Goal: Information Seeking & Learning: Learn about a topic

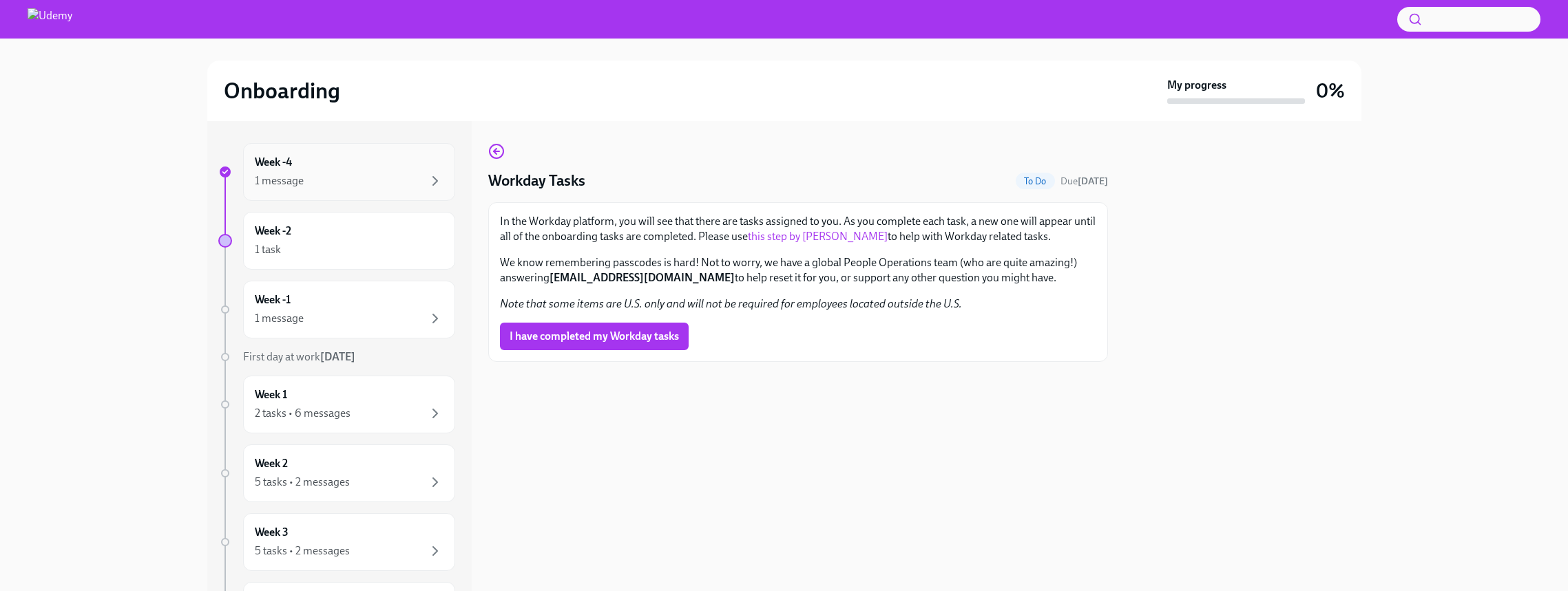
click at [360, 184] on div "1 message" at bounding box center [349, 181] width 188 height 17
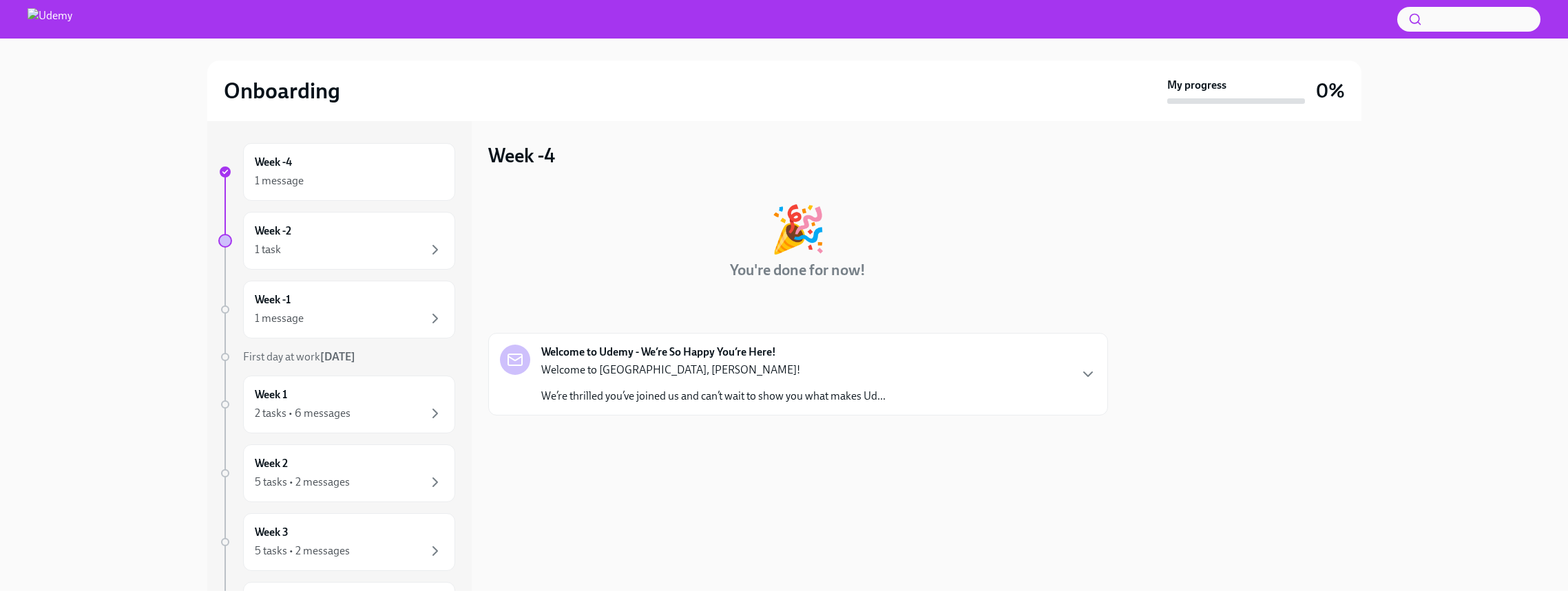
click at [835, 391] on p "We’re thrilled you’ve joined us and can’t wait to show you what makes Ud..." at bounding box center [713, 396] width 344 height 15
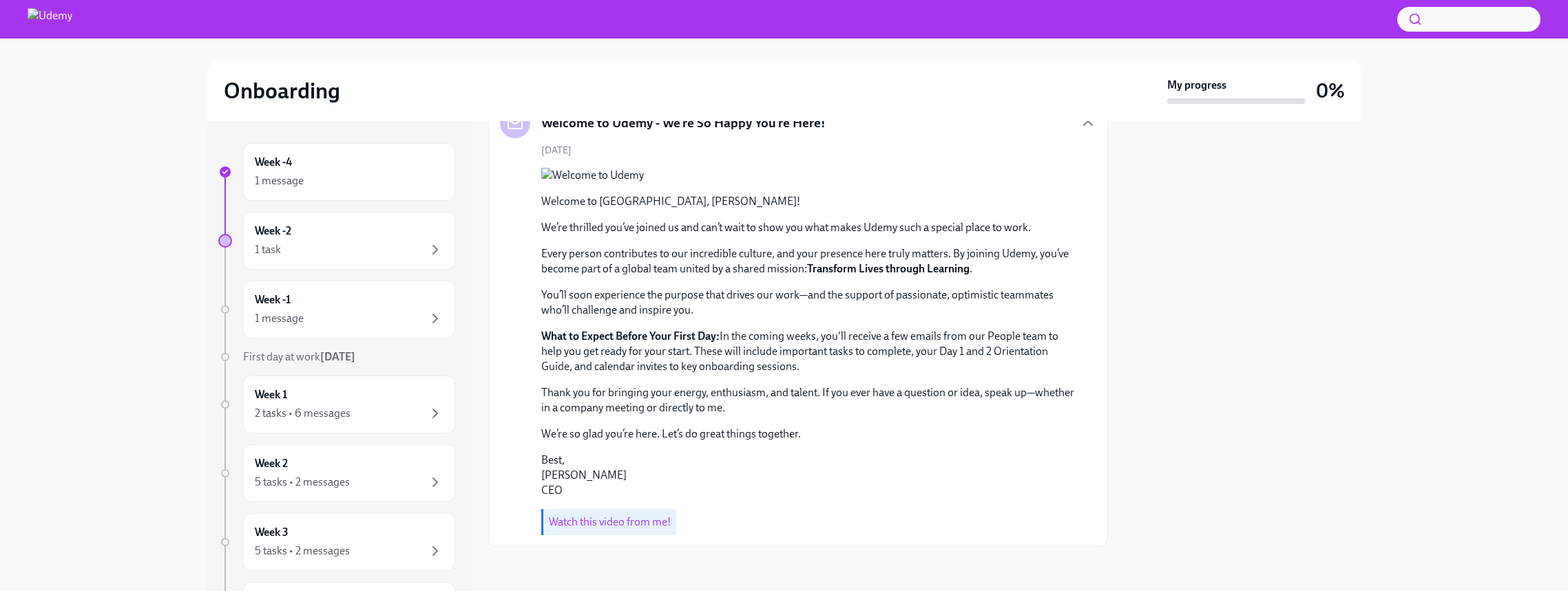
scroll to position [348, 0]
click at [316, 246] on div "1 task" at bounding box center [349, 249] width 188 height 17
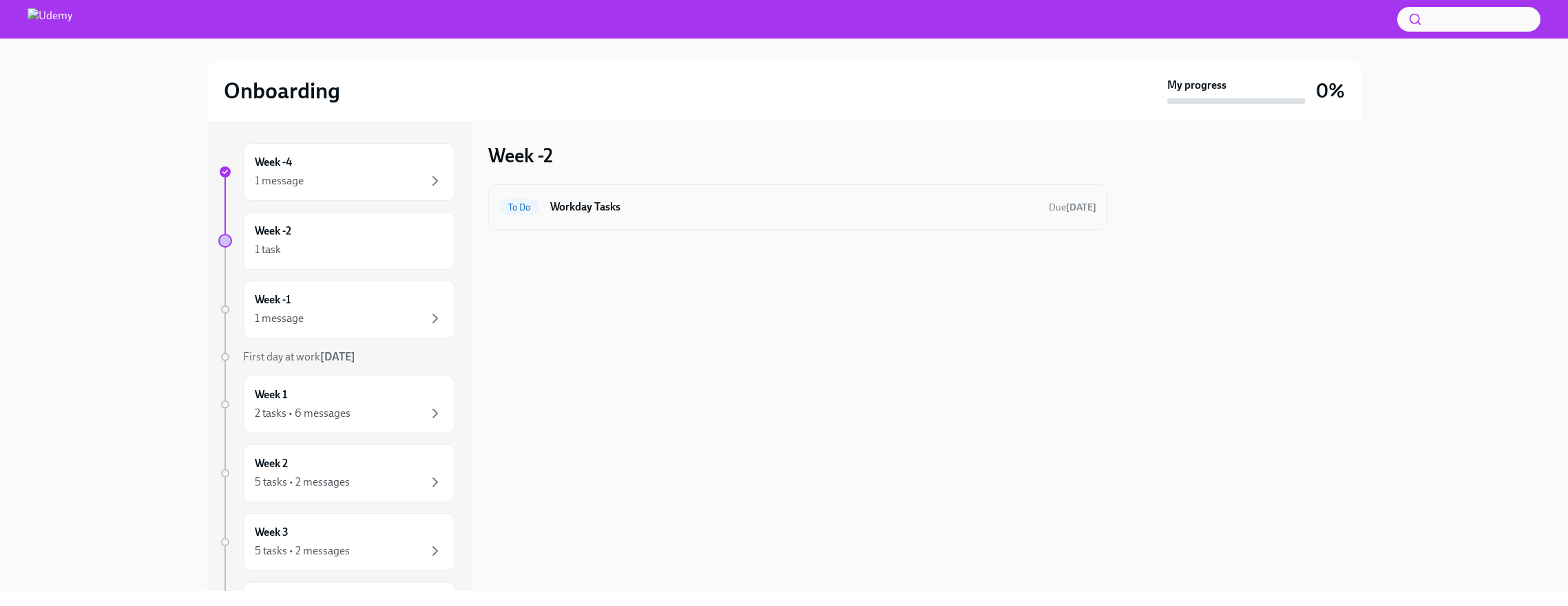
click at [613, 208] on h6 "Workday Tasks" at bounding box center [794, 207] width 488 height 15
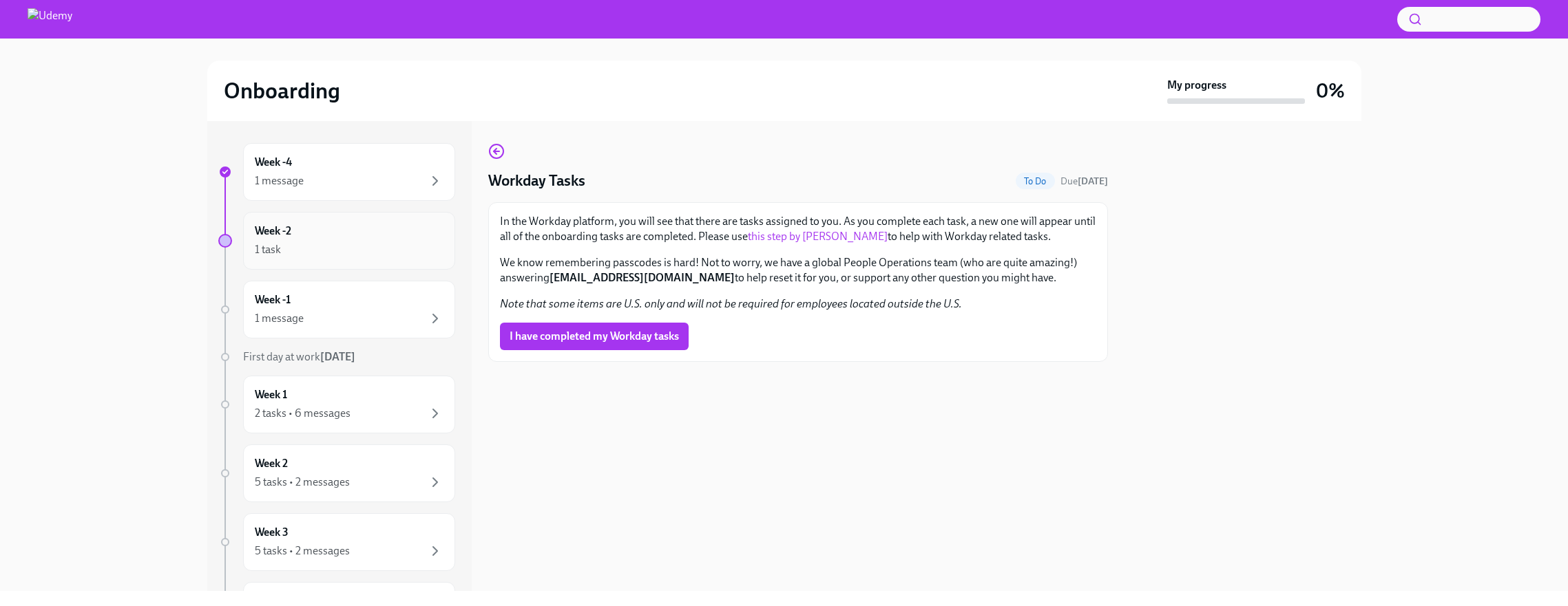
click at [330, 252] on div "1 task" at bounding box center [349, 249] width 188 height 17
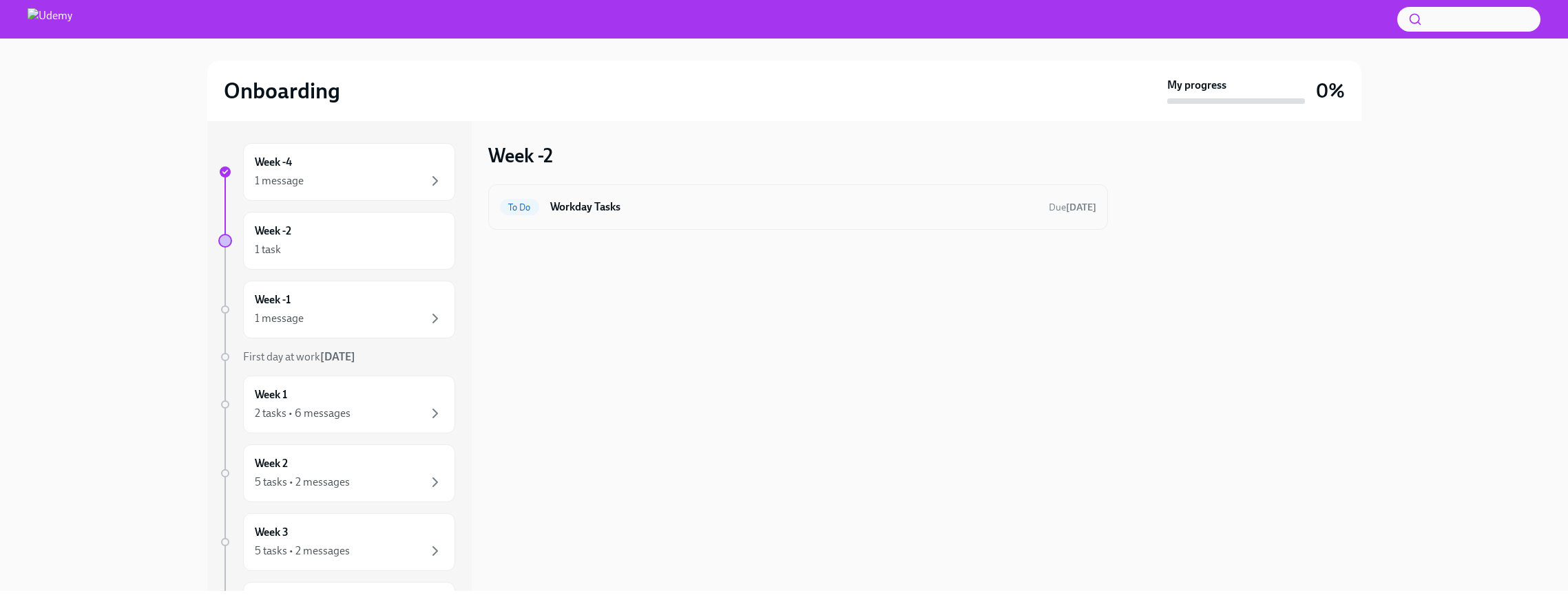
click at [538, 206] on span "To Do" at bounding box center [519, 207] width 39 height 10
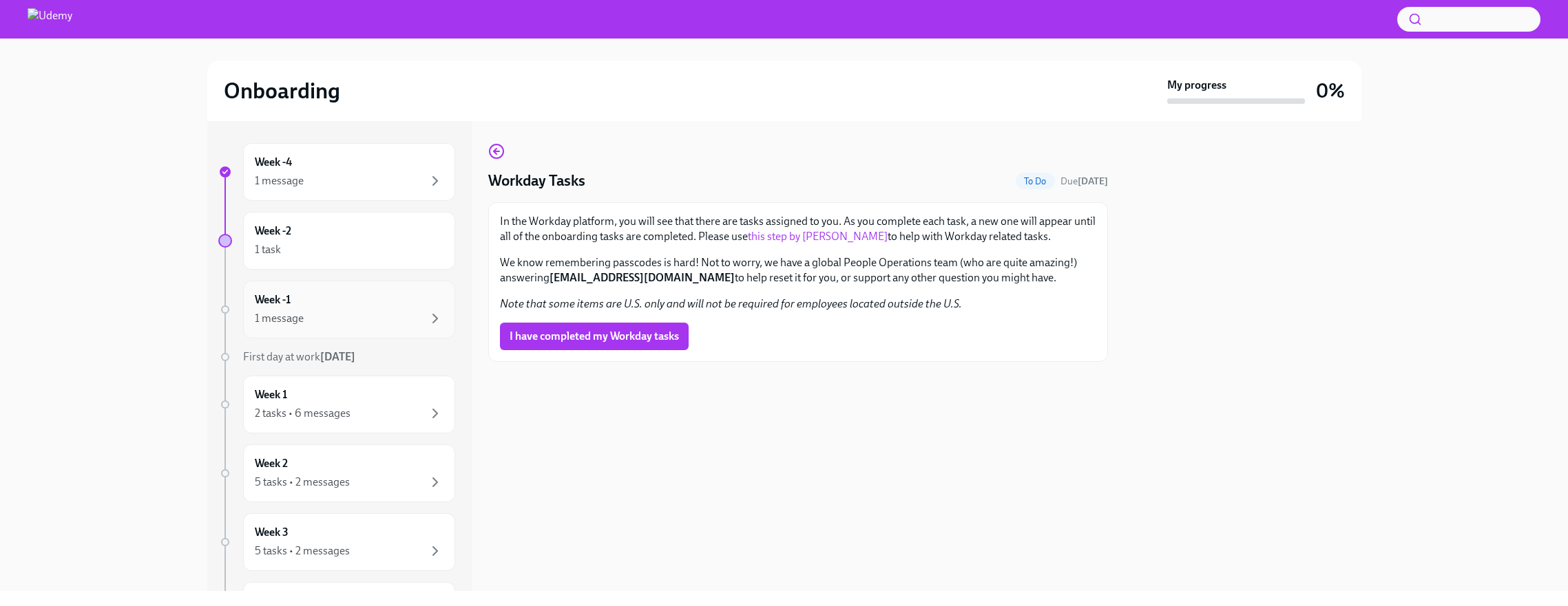
click at [290, 323] on div "1 message" at bounding box center [279, 318] width 49 height 15
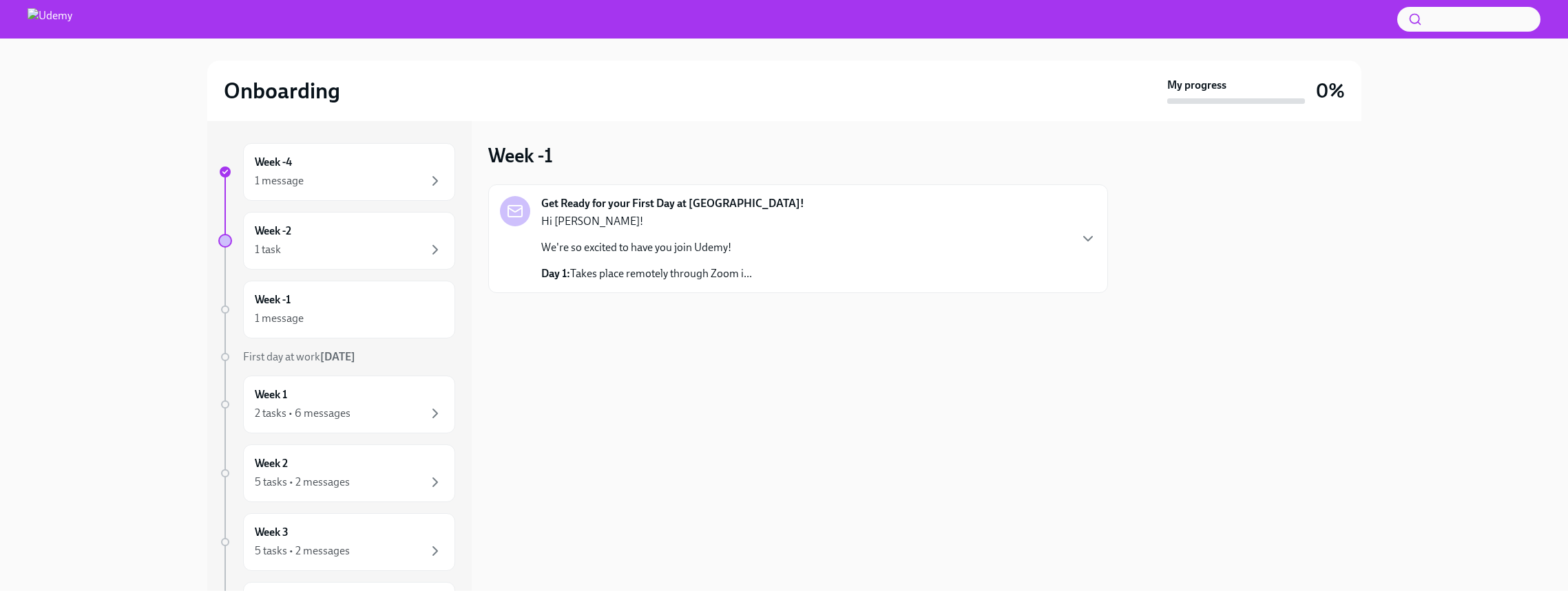
click at [723, 273] on p "Day 1: Takes place remotely through Zoom i..." at bounding box center [646, 273] width 211 height 15
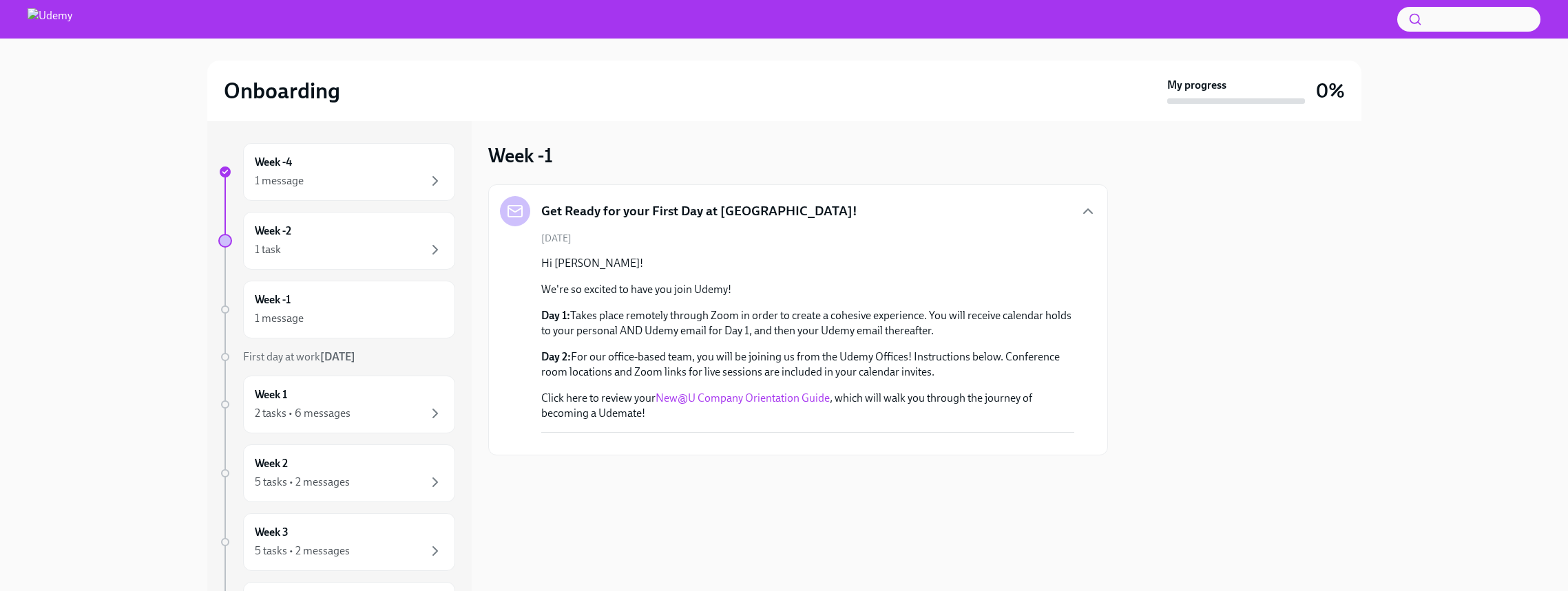
scroll to position [134, 0]
click at [760, 392] on link "New@U Company Orientation Guide" at bounding box center [742, 398] width 174 height 13
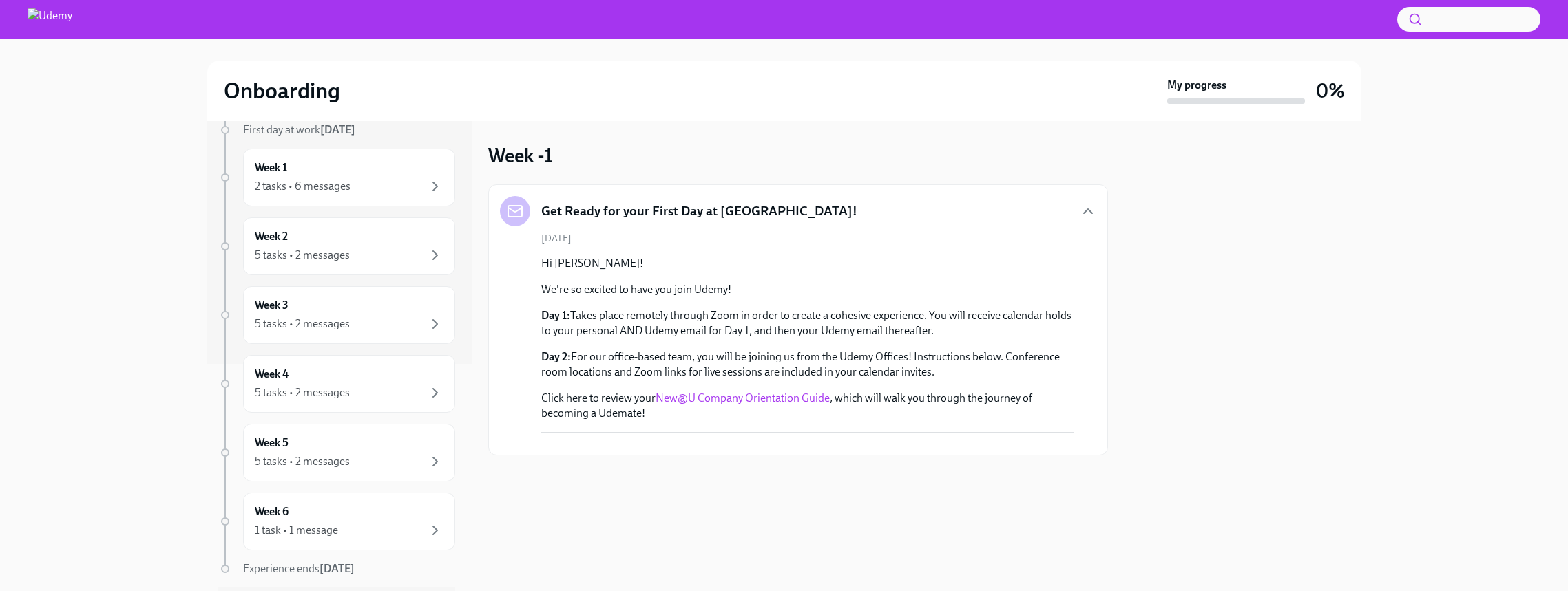
scroll to position [268, 0]
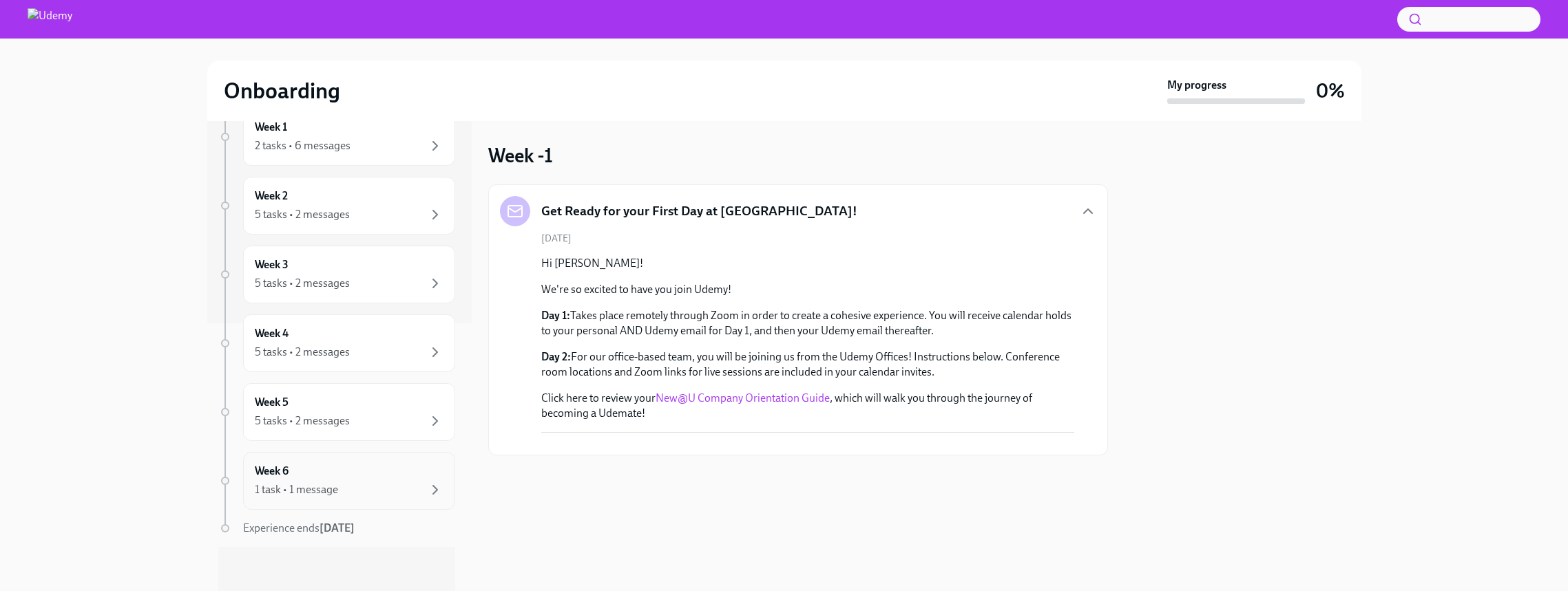
click at [352, 489] on div "1 task • 1 message" at bounding box center [349, 490] width 188 height 17
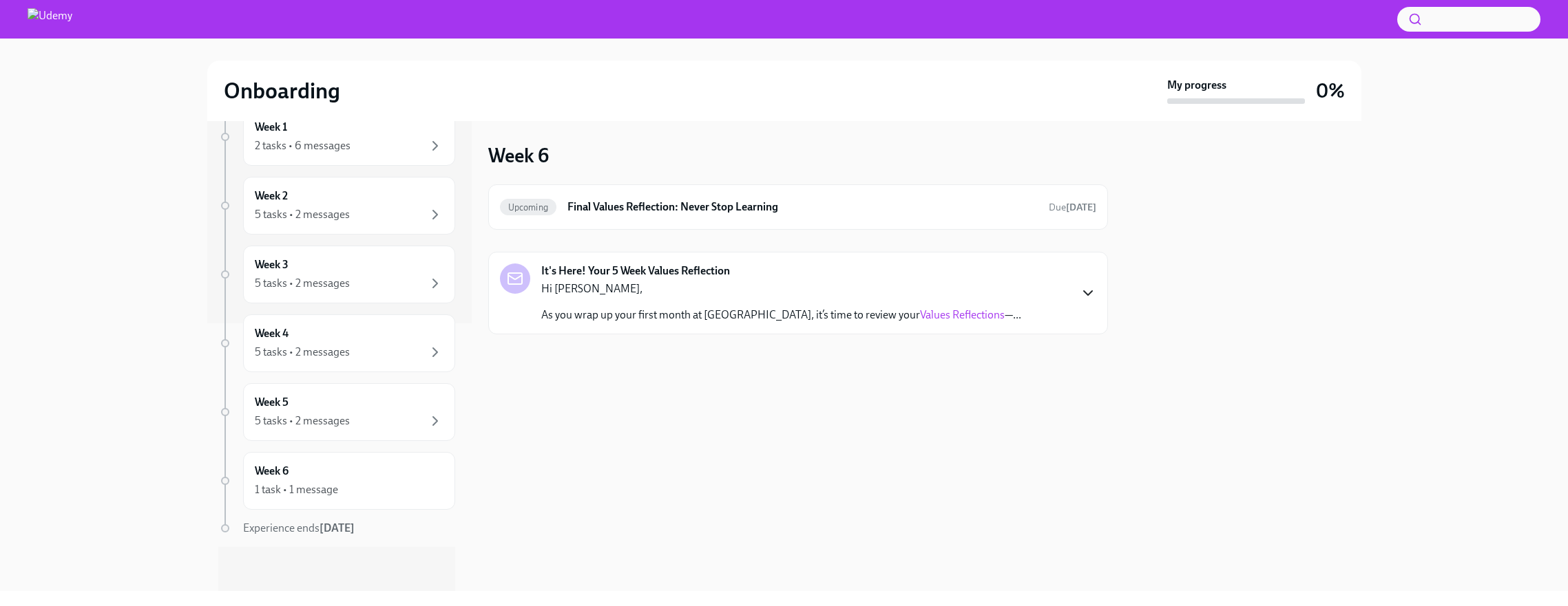
click at [1087, 288] on icon "button" at bounding box center [1088, 293] width 17 height 17
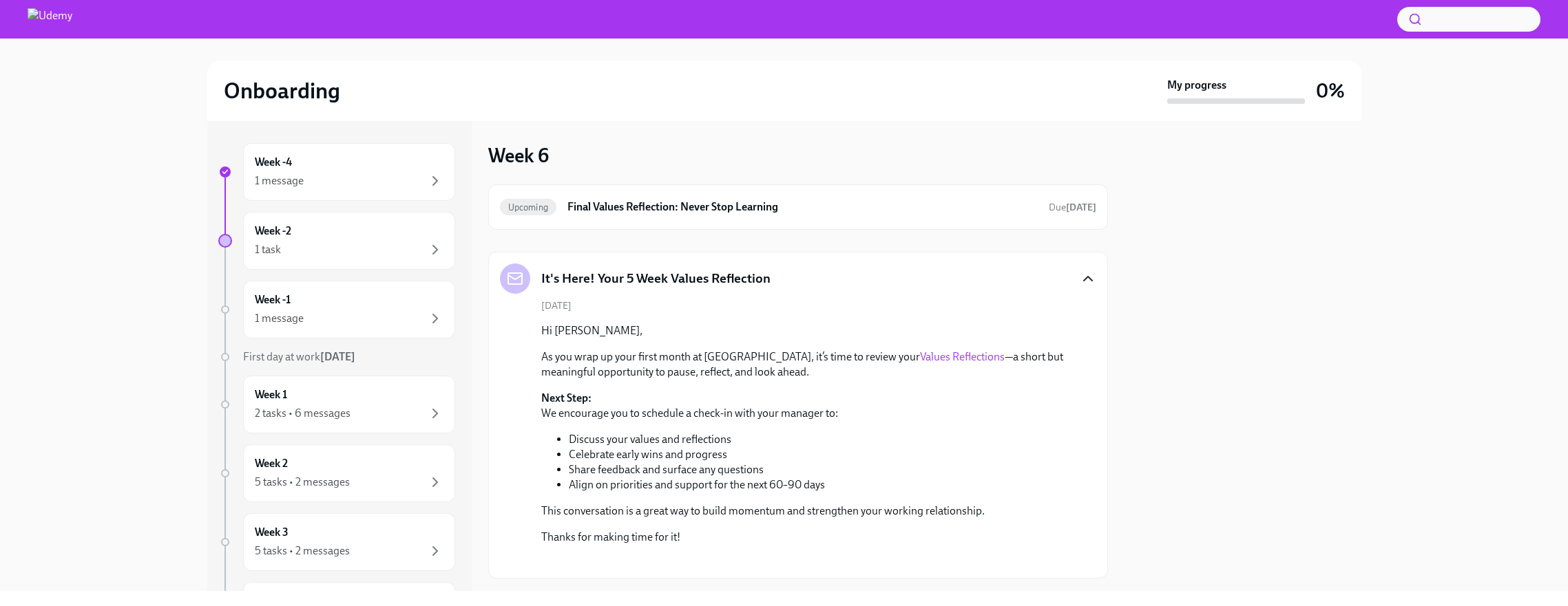
click at [1090, 279] on icon "button" at bounding box center [1088, 278] width 8 height 4
